Goal: Information Seeking & Learning: Learn about a topic

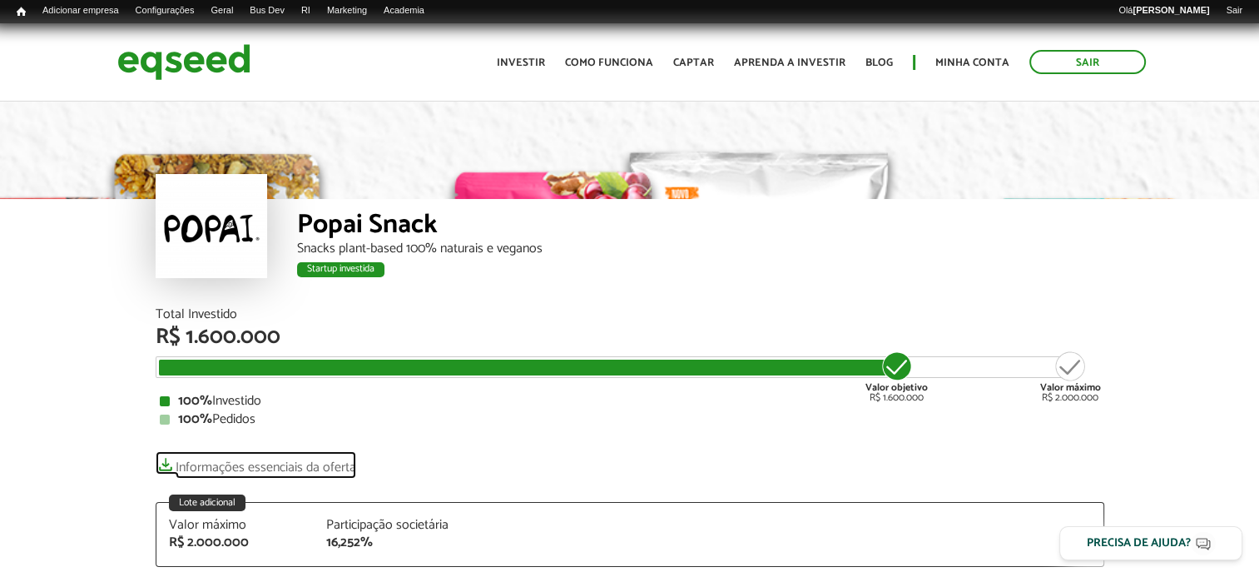
click at [294, 469] on link "Informações essenciais da oferta" at bounding box center [256, 462] width 201 height 23
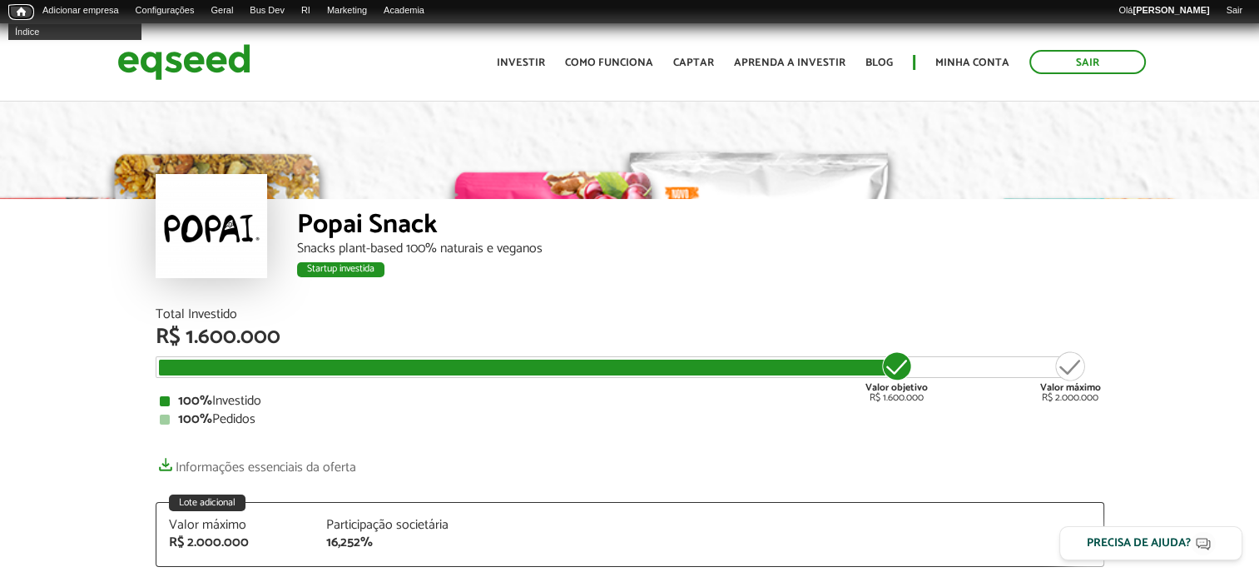
click at [17, 16] on span "Início" at bounding box center [21, 12] width 9 height 12
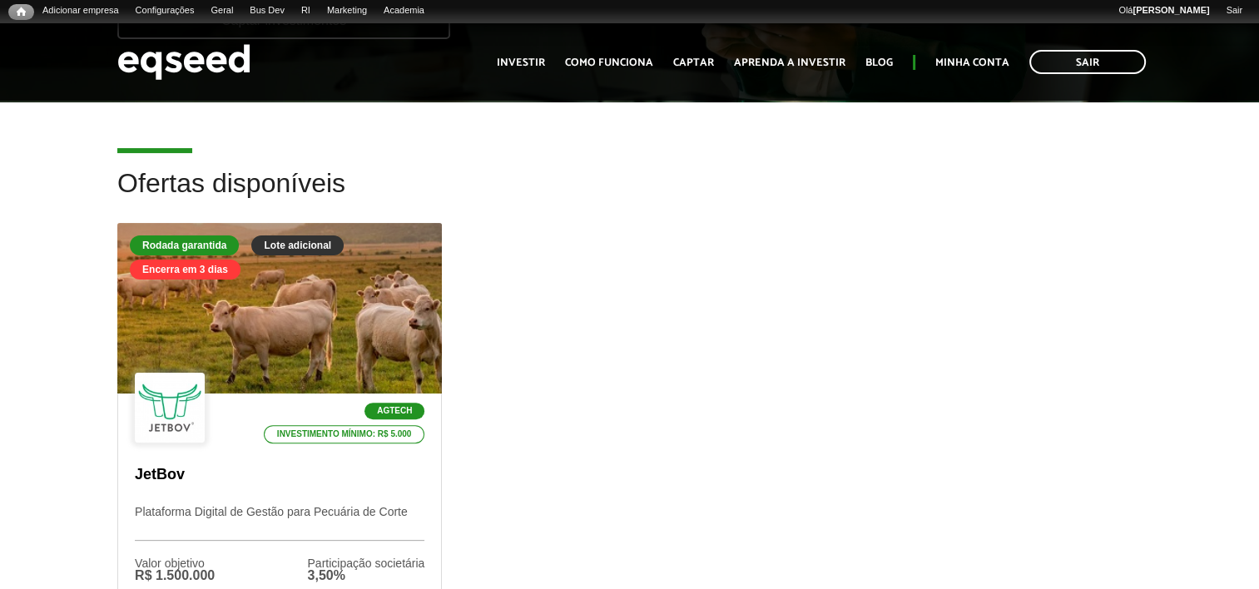
scroll to position [416, 0]
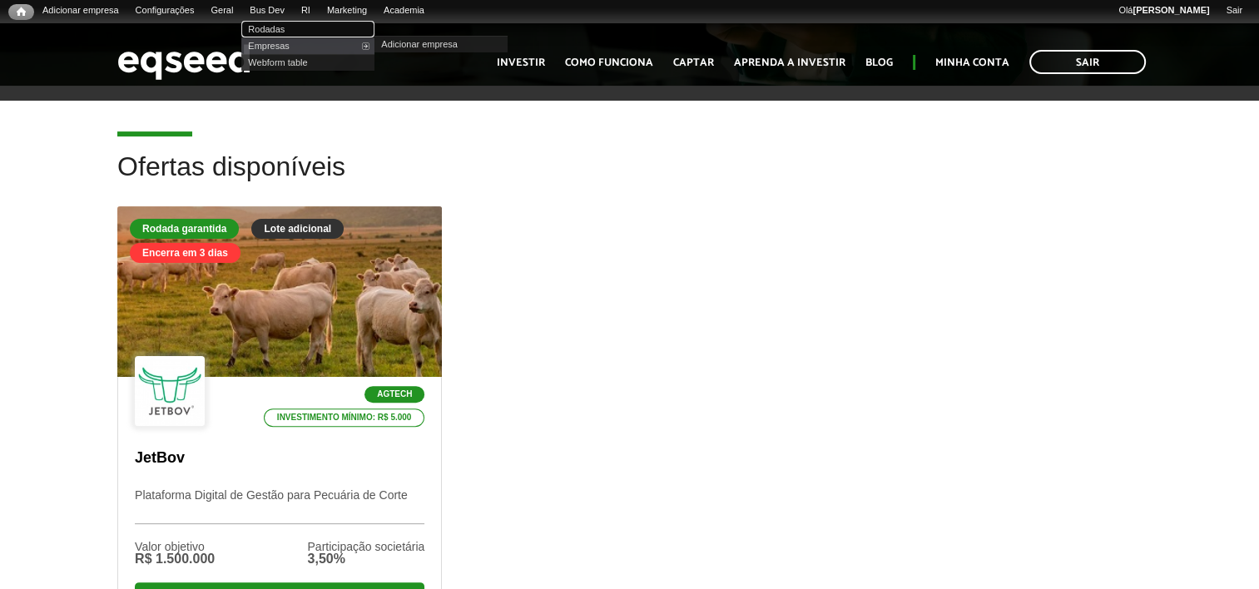
click at [296, 27] on link "Rodadas" at bounding box center [307, 29] width 133 height 17
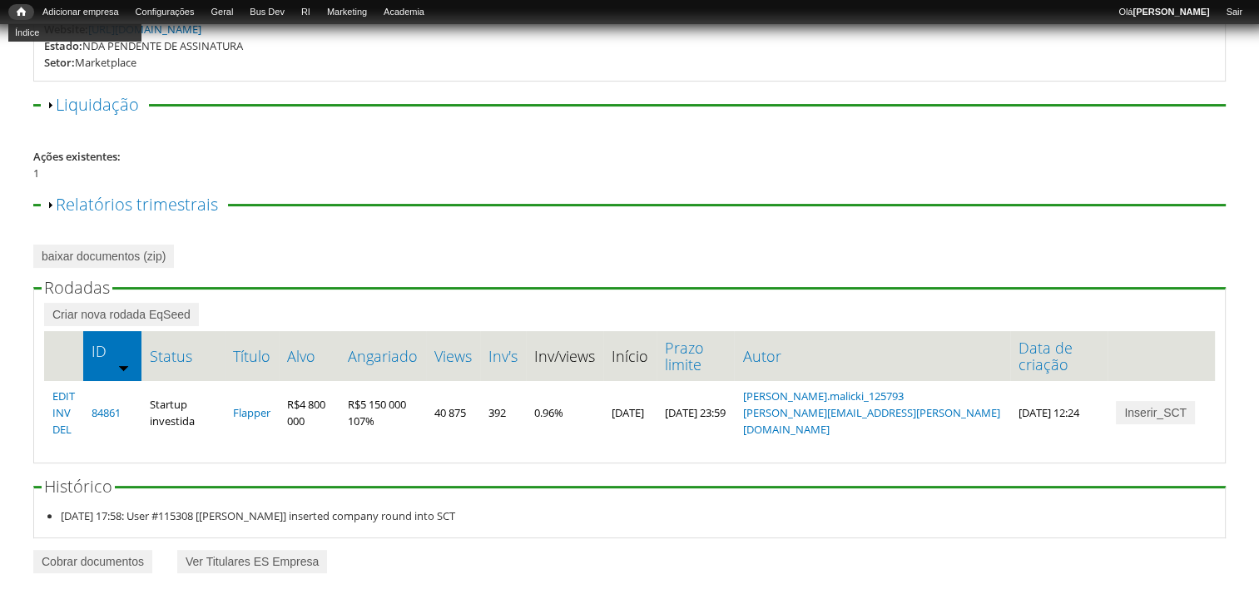
click at [21, 12] on span "Início" at bounding box center [21, 12] width 9 height 12
